Goal: Information Seeking & Learning: Learn about a topic

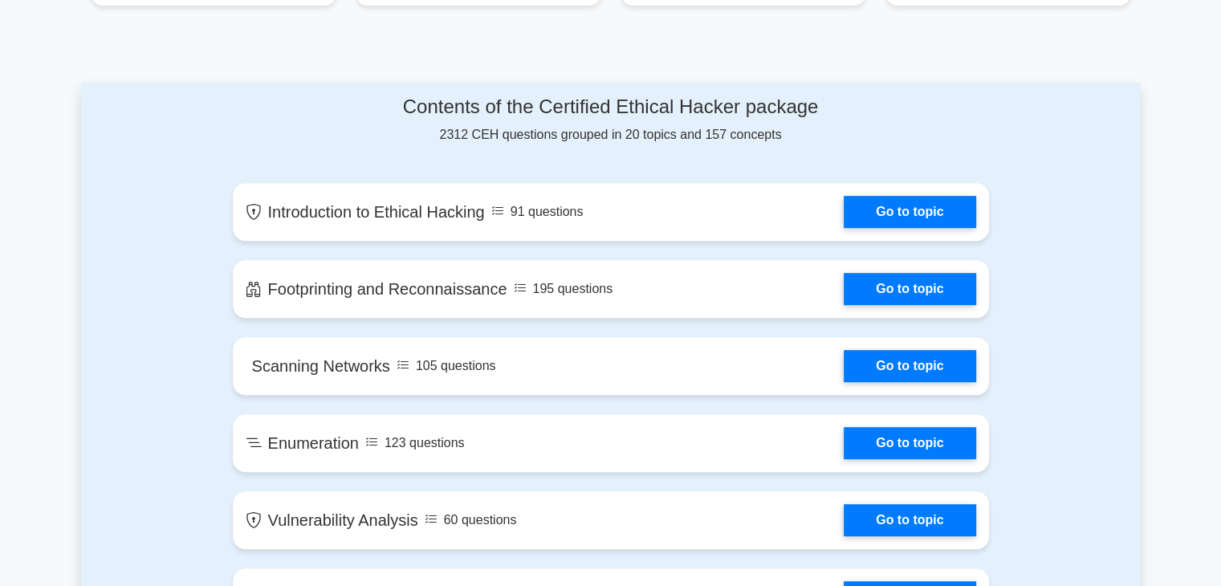
scroll to position [770, 0]
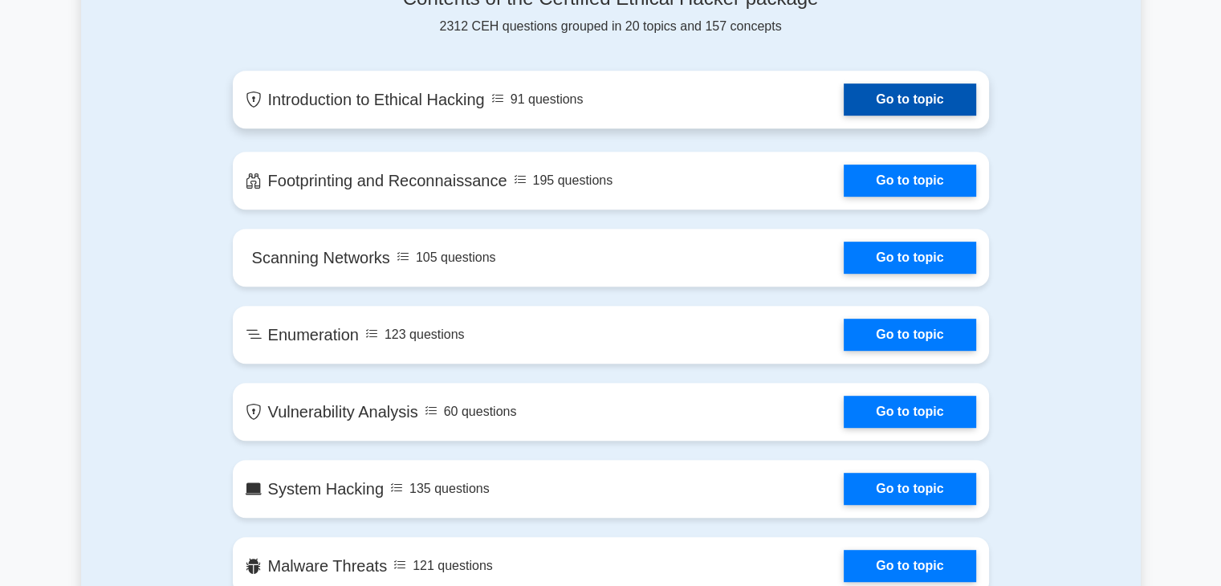
click at [873, 116] on link "Go to topic" at bounding box center [910, 99] width 132 height 32
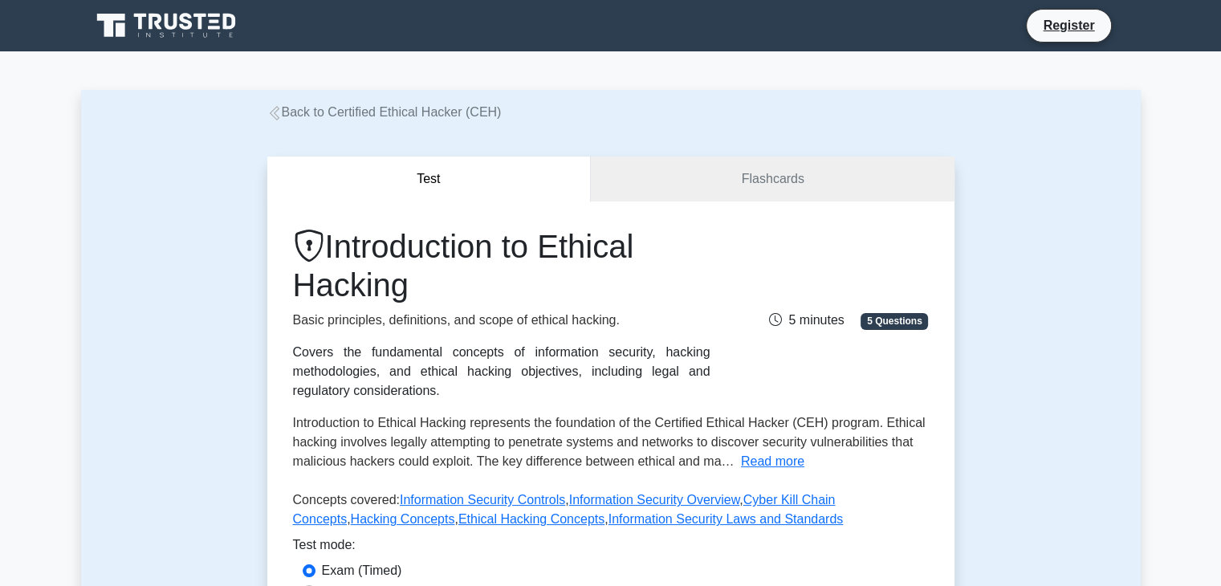
scroll to position [208, 0]
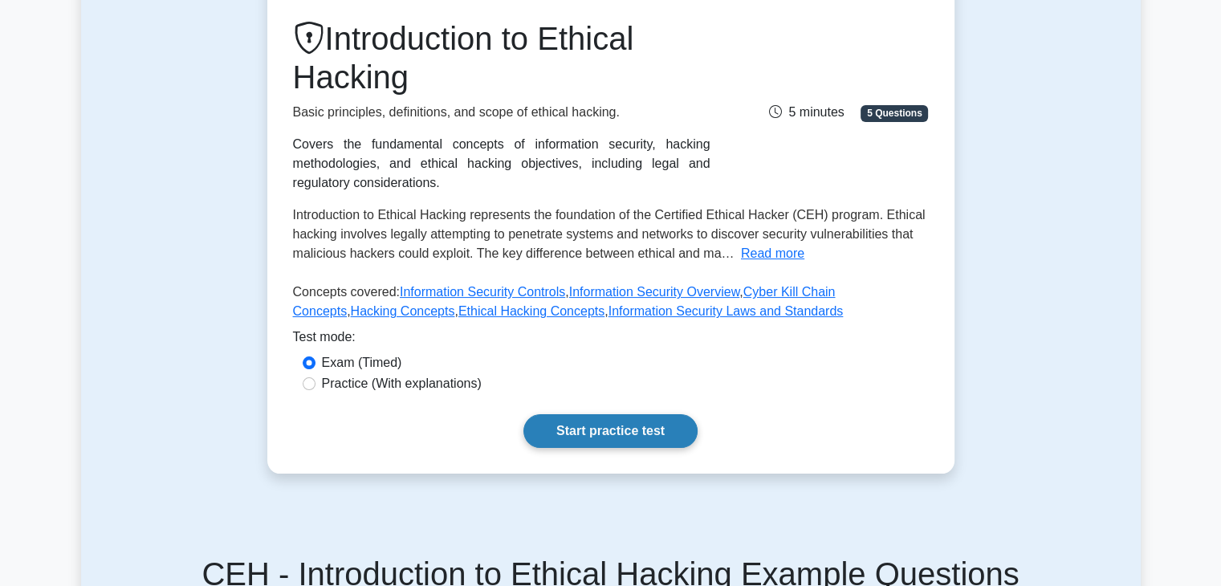
click at [606, 433] on link "Start practice test" at bounding box center [610, 431] width 174 height 34
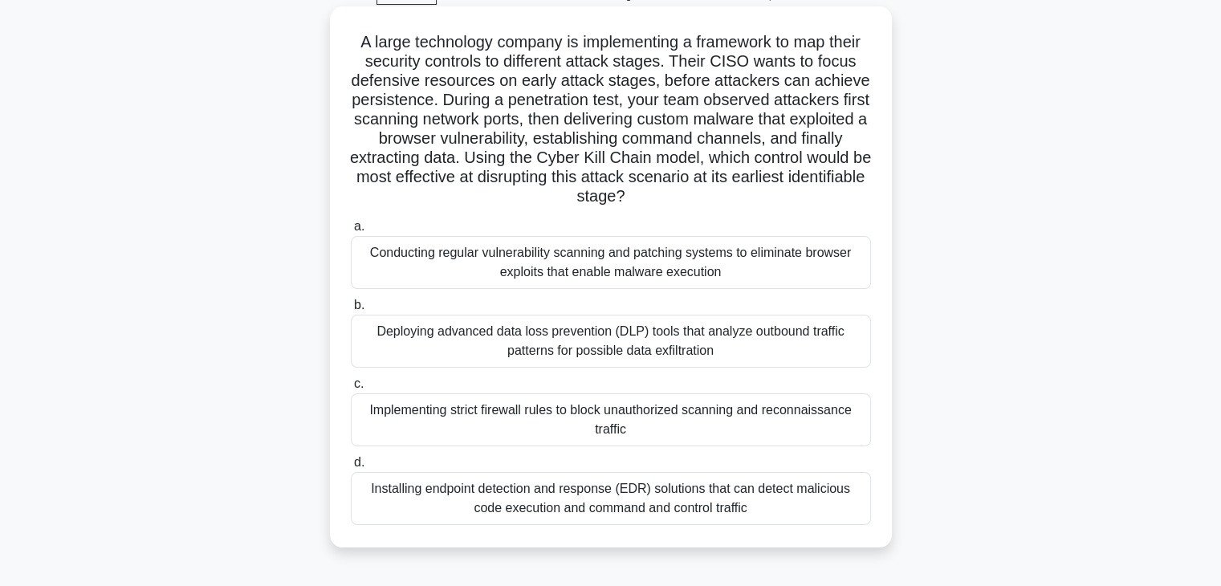
scroll to position [96, 0]
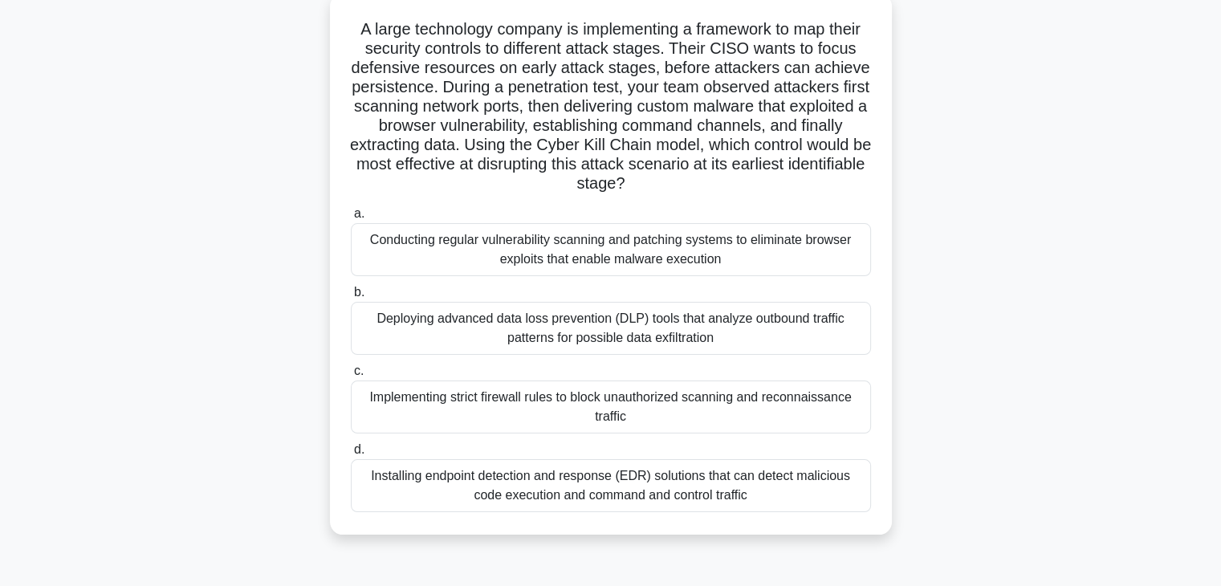
click at [536, 409] on div "Implementing strict firewall rules to block unauthorized scanning and reconnais…" at bounding box center [611, 406] width 520 height 53
click at [351, 376] on input "c. Implementing strict firewall rules to block unauthorized scanning and reconn…" at bounding box center [351, 371] width 0 height 10
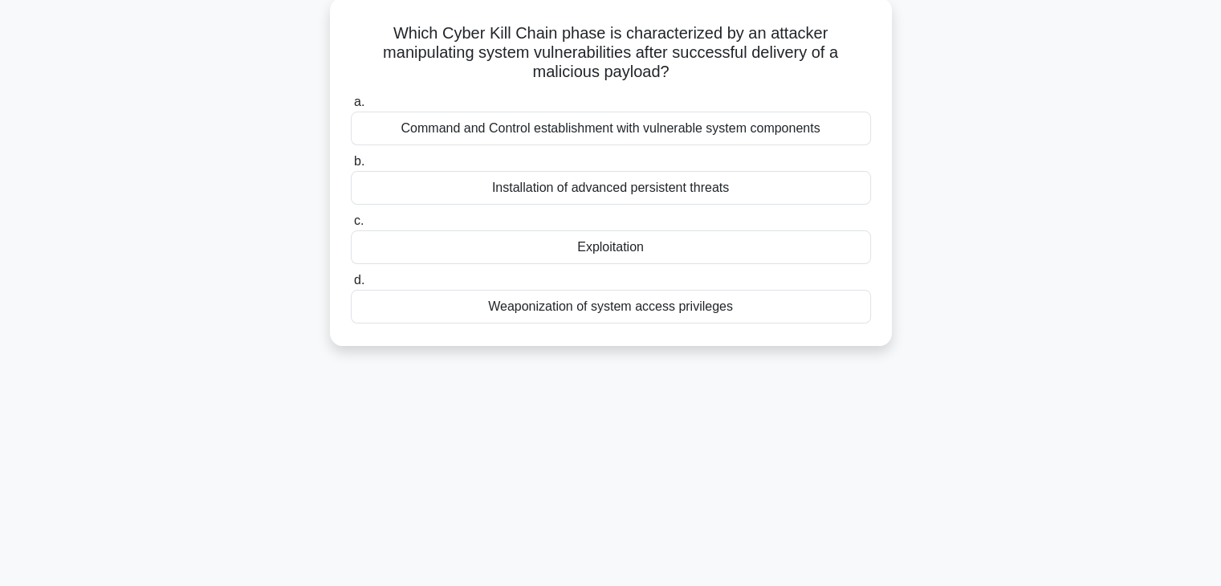
scroll to position [0, 0]
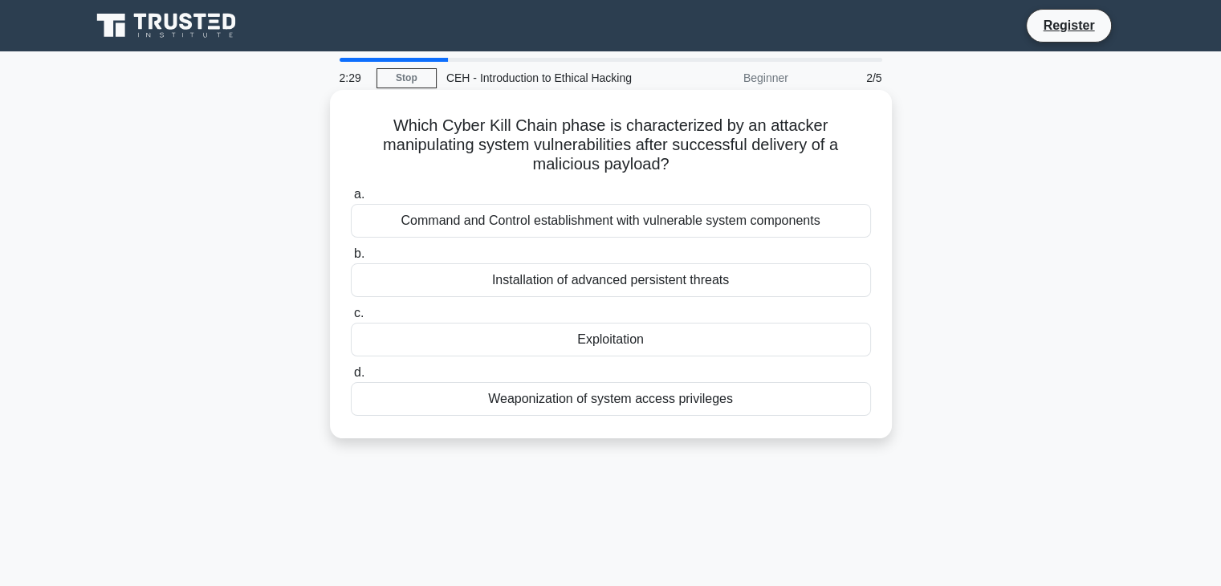
click at [515, 214] on div "Command and Control establishment with vulnerable system components" at bounding box center [611, 221] width 520 height 34
click at [351, 200] on input "a. Command and Control establishment with vulnerable system components" at bounding box center [351, 194] width 0 height 10
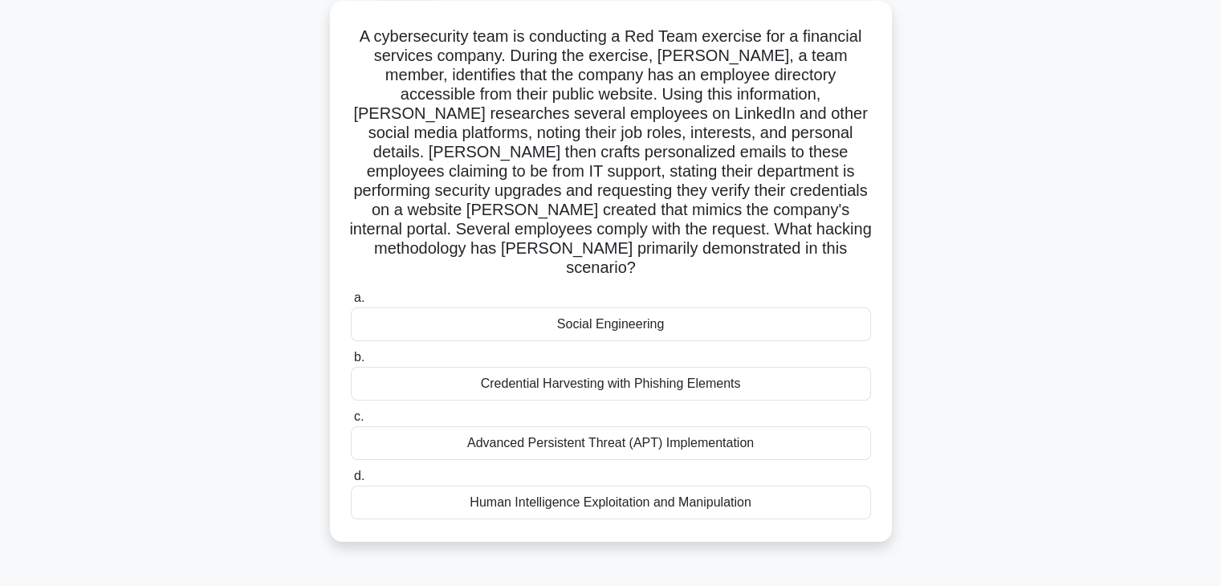
scroll to position [90, 0]
click at [576, 366] on div "Credential Harvesting with Phishing Elements" at bounding box center [611, 383] width 520 height 34
click at [351, 362] on input "b. Credential Harvesting with Phishing Elements" at bounding box center [351, 357] width 0 height 10
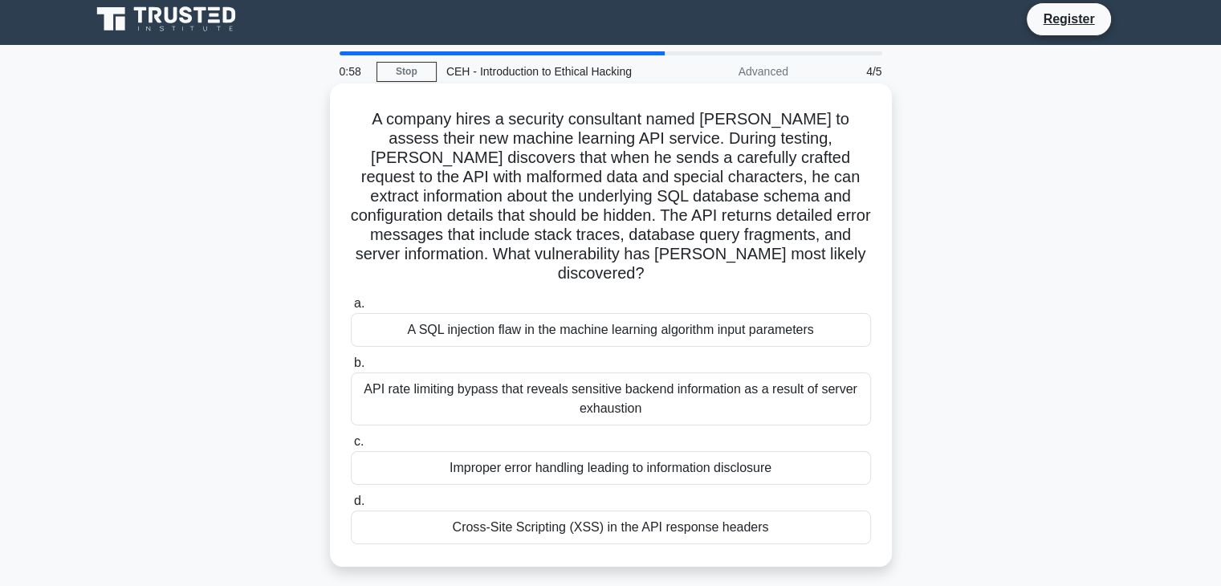
scroll to position [0, 0]
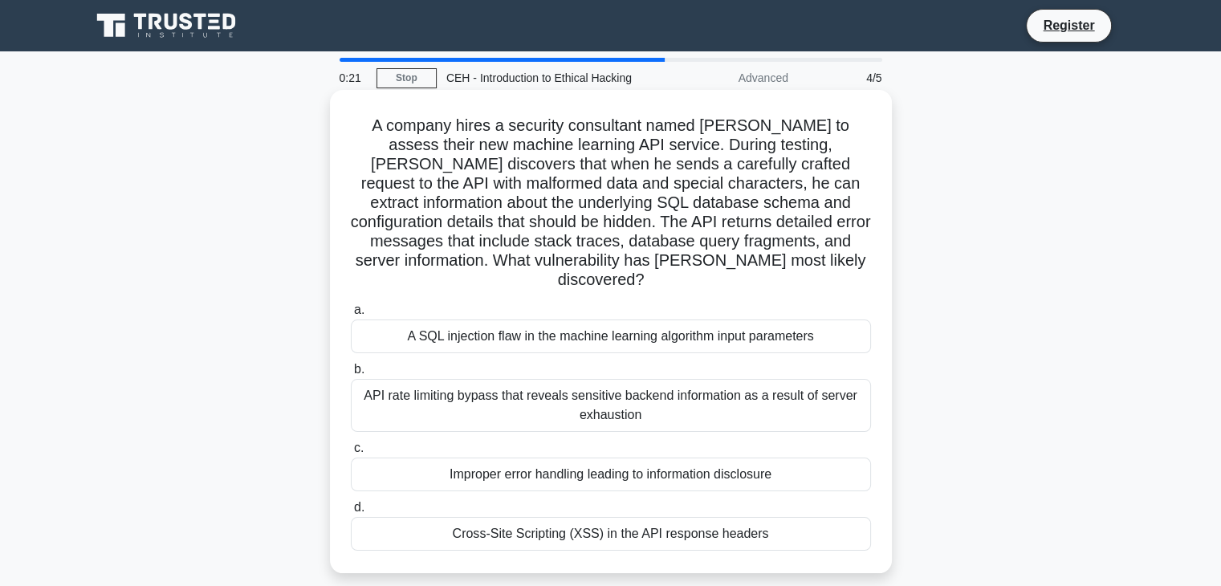
click at [637, 379] on div "API rate limiting bypass that reveals sensitive backend information as a result…" at bounding box center [611, 405] width 520 height 53
click at [351, 367] on input "b. API rate limiting bypass that reveals sensitive backend information as a res…" at bounding box center [351, 369] width 0 height 10
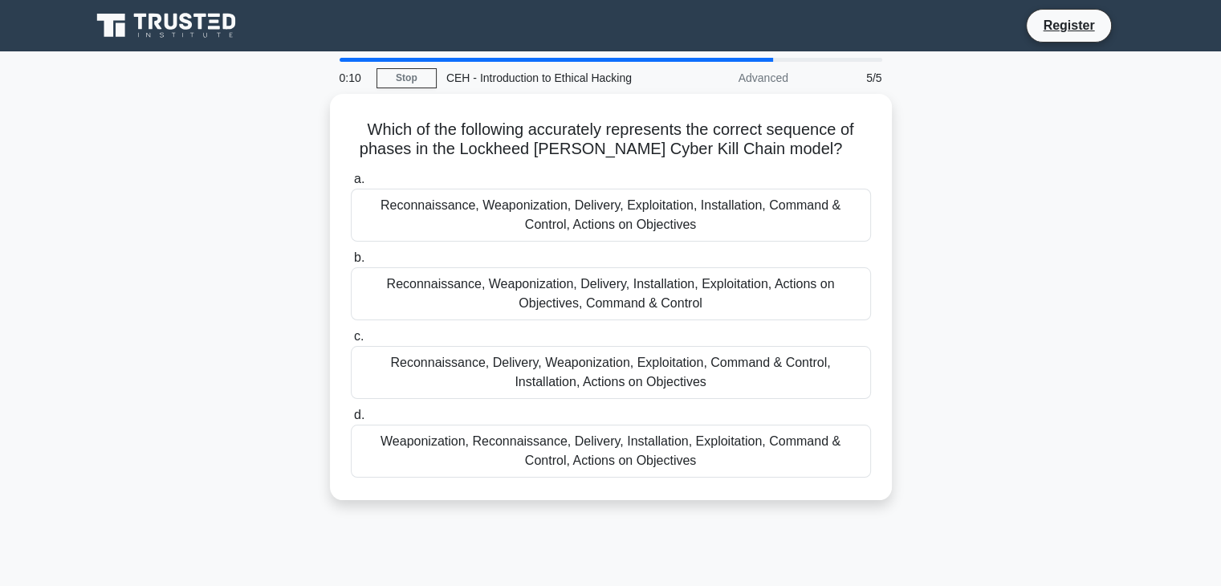
click at [637, 367] on div "Reconnaissance, Delivery, Weaponization, Exploitation, Command & Control, Insta…" at bounding box center [611, 372] width 520 height 53
click at [351, 342] on input "c. Reconnaissance, Delivery, Weaponization, Exploitation, Command & Control, In…" at bounding box center [351, 337] width 0 height 10
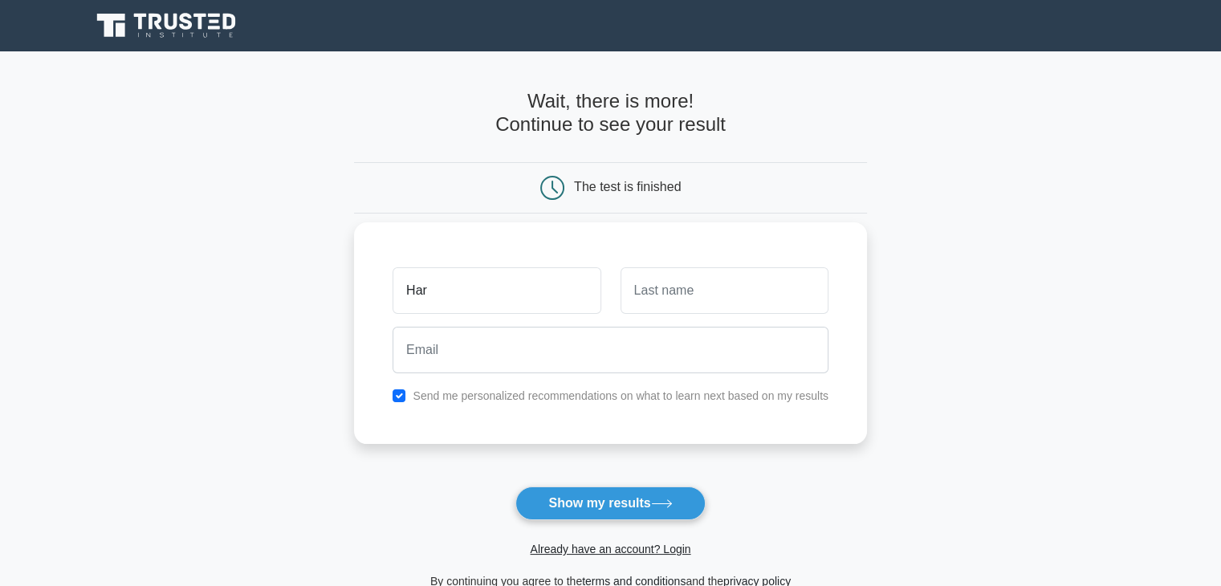
type input "[PERSON_NAME]"
click at [682, 270] on input "text" at bounding box center [724, 290] width 208 height 47
type input "Patnaik"
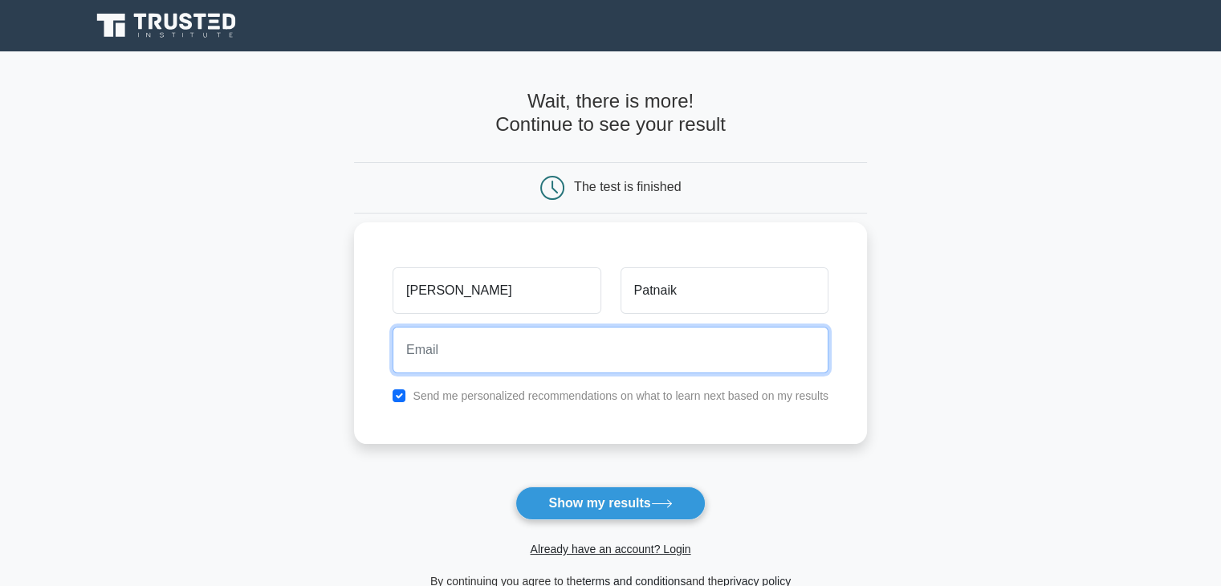
click at [599, 369] on input "email" at bounding box center [611, 350] width 436 height 47
type input "[EMAIL_ADDRESS][DOMAIN_NAME]"
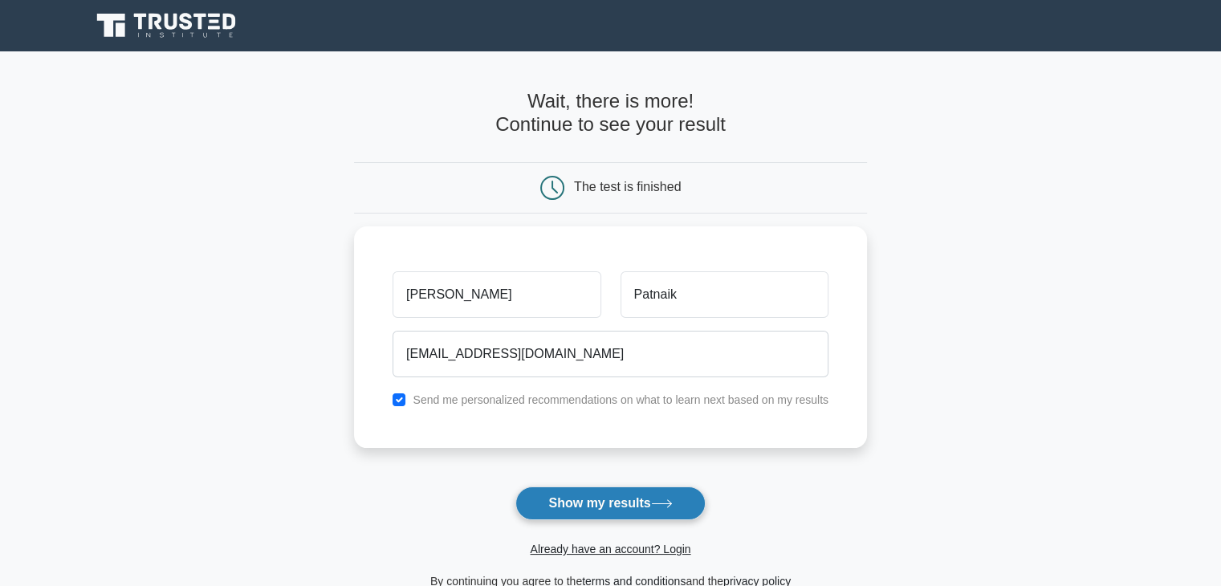
click at [616, 510] on button "Show my results" at bounding box center [609, 503] width 189 height 34
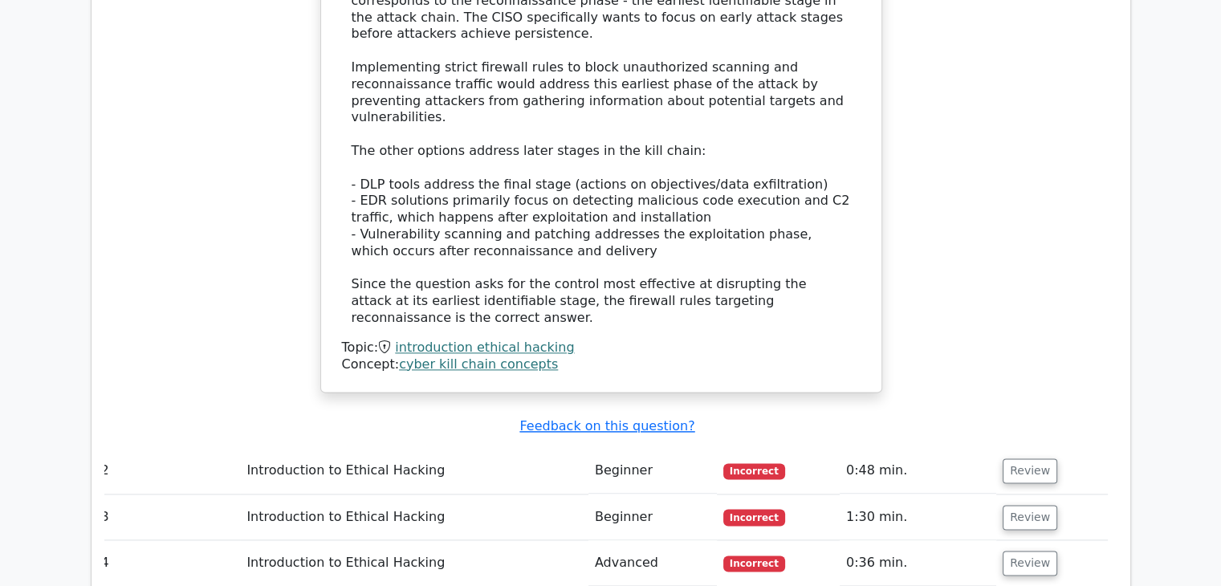
scroll to position [1981, 0]
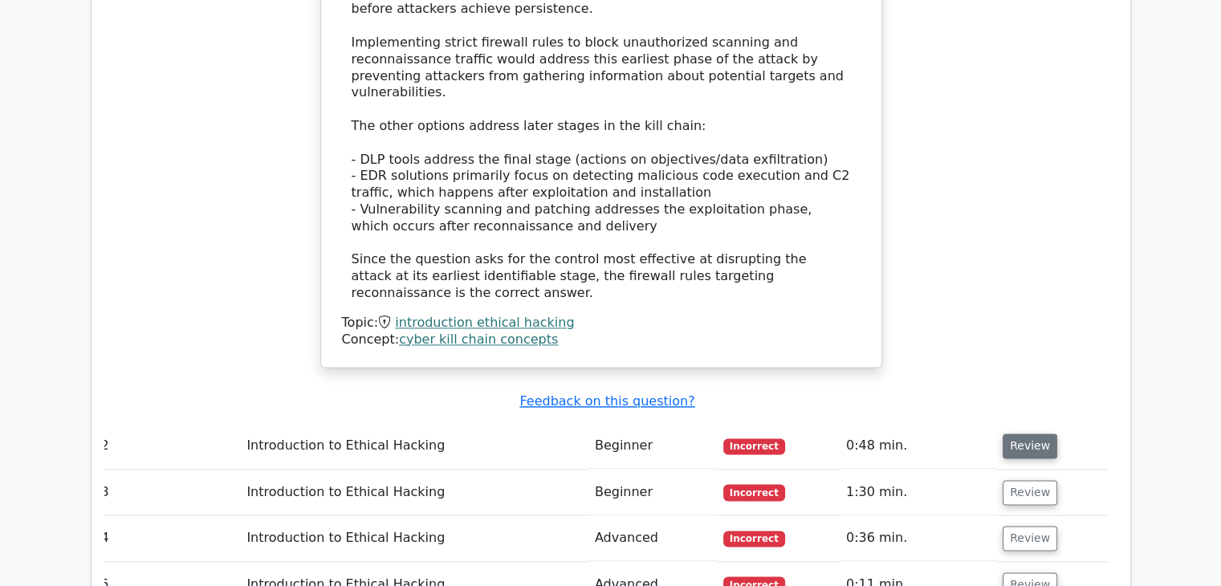
click at [1016, 433] on button "Review" at bounding box center [1030, 445] width 55 height 25
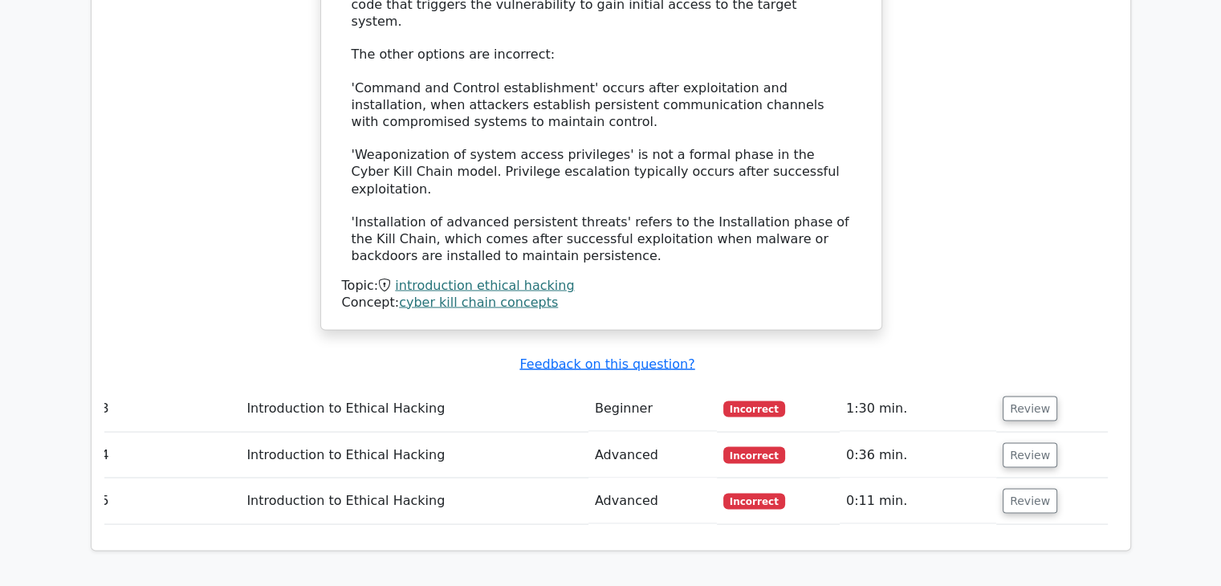
scroll to position [2870, 0]
click at [1038, 397] on button "Review" at bounding box center [1030, 409] width 55 height 25
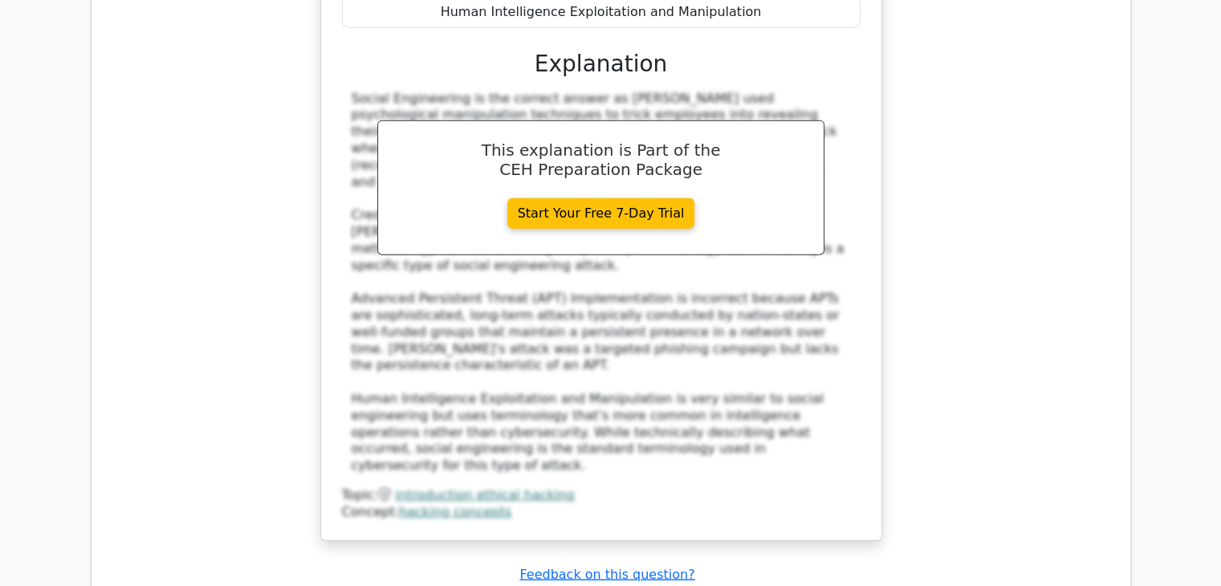
scroll to position [3791, 0]
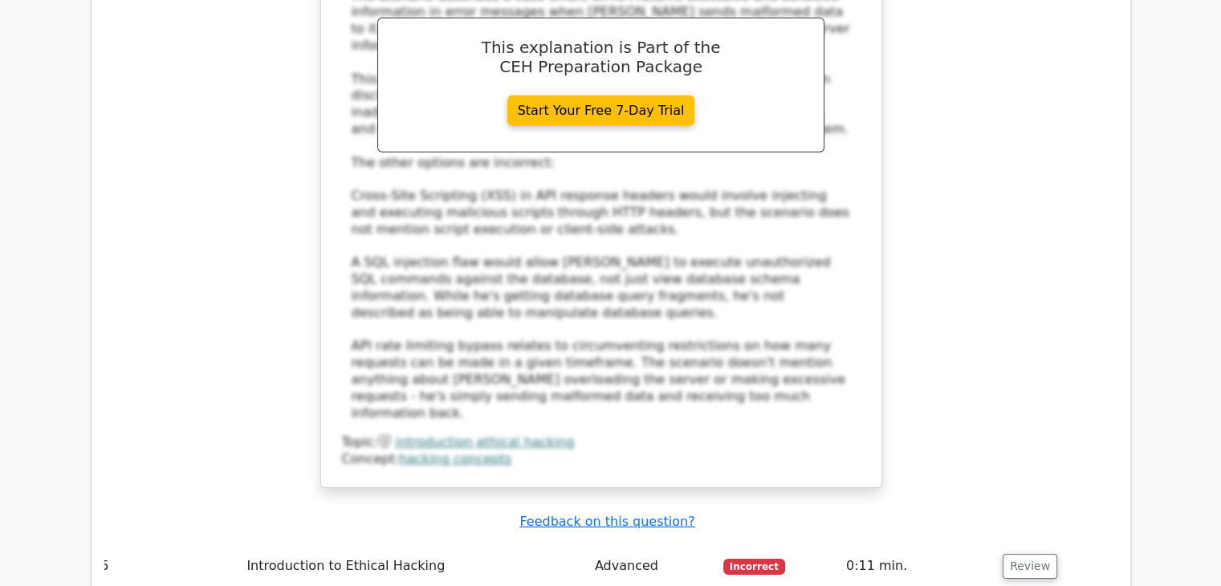
scroll to position [4951, 0]
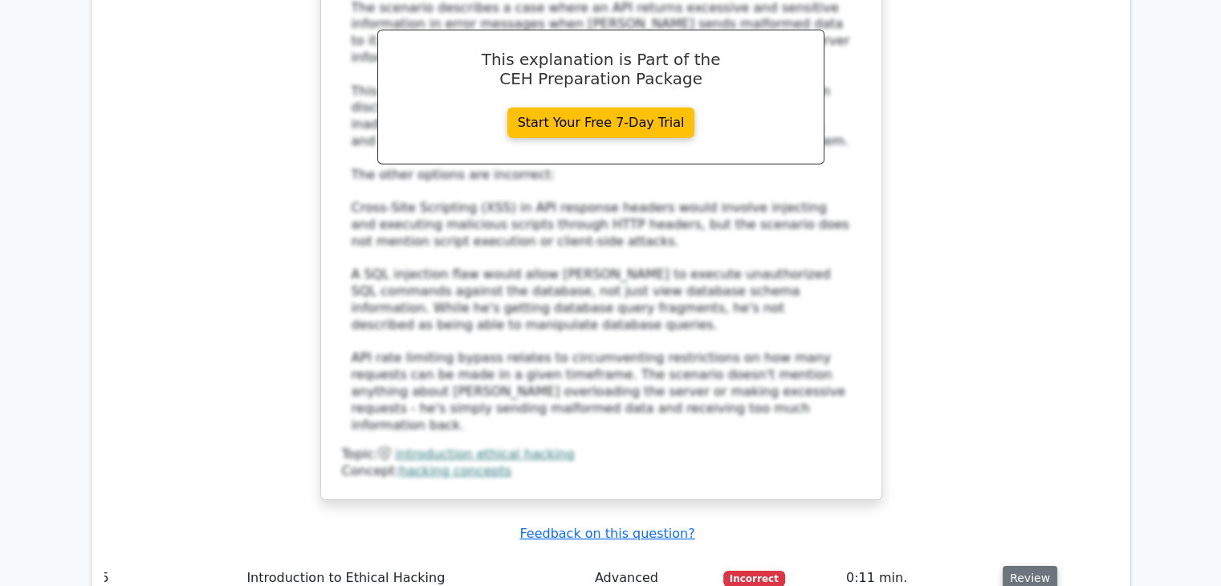
click at [1011, 566] on button "Review" at bounding box center [1030, 578] width 55 height 25
